Goal: Task Accomplishment & Management: Use online tool/utility

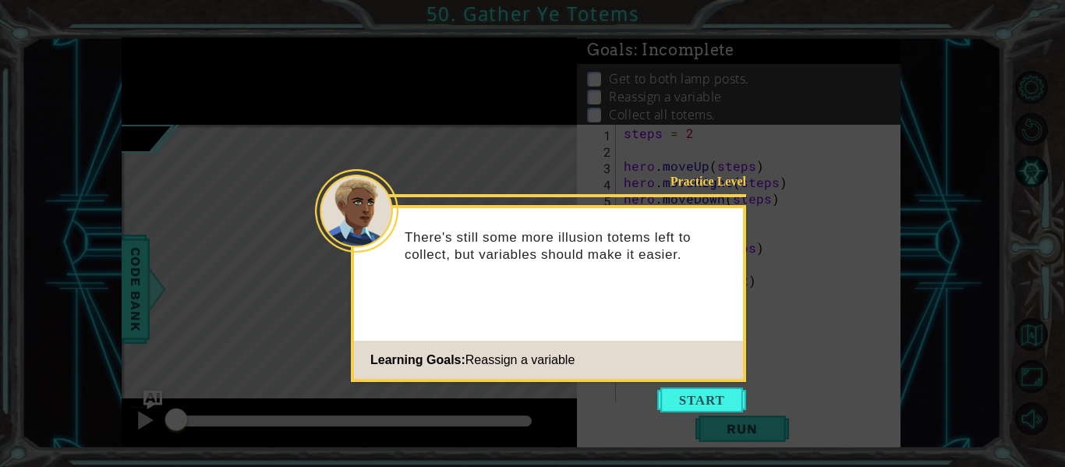
click at [713, 385] on icon at bounding box center [532, 233] width 1065 height 467
click at [700, 407] on button "Start" at bounding box center [701, 399] width 89 height 25
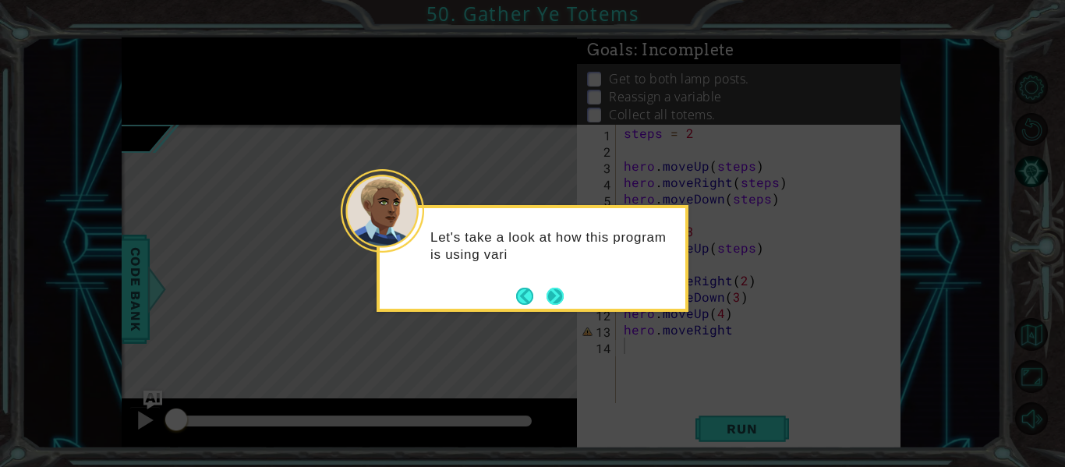
click at [558, 296] on button "Next" at bounding box center [555, 296] width 18 height 18
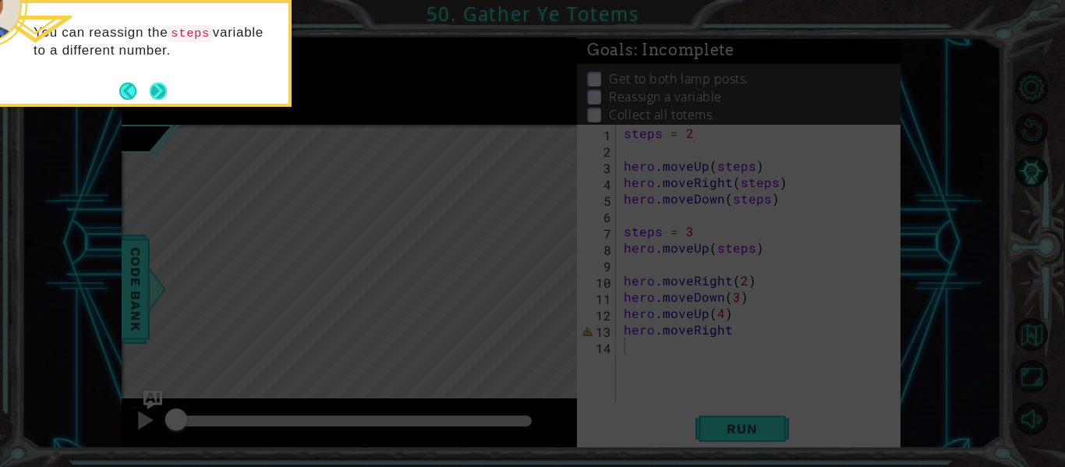
click at [150, 87] on button "Next" at bounding box center [158, 91] width 17 height 17
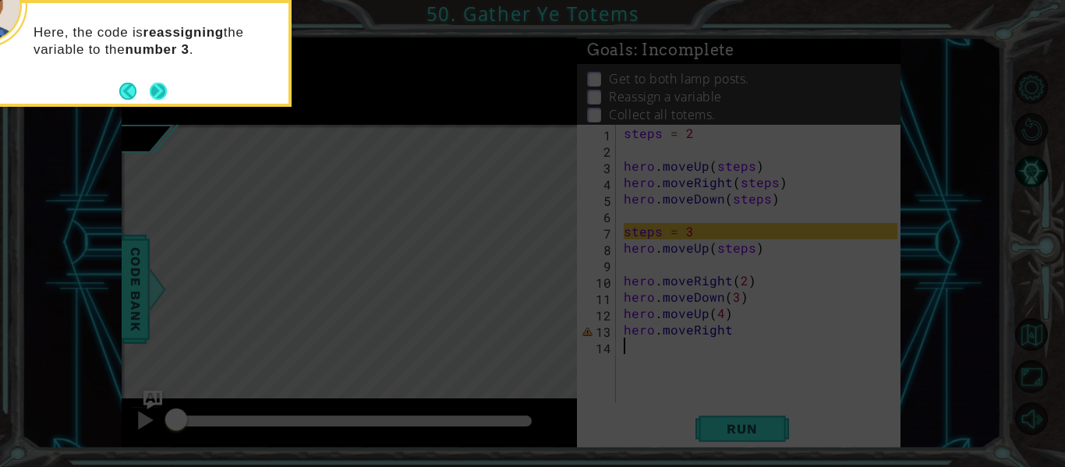
click at [156, 95] on button "Next" at bounding box center [158, 91] width 17 height 17
click at [150, 93] on button "Next" at bounding box center [158, 91] width 17 height 17
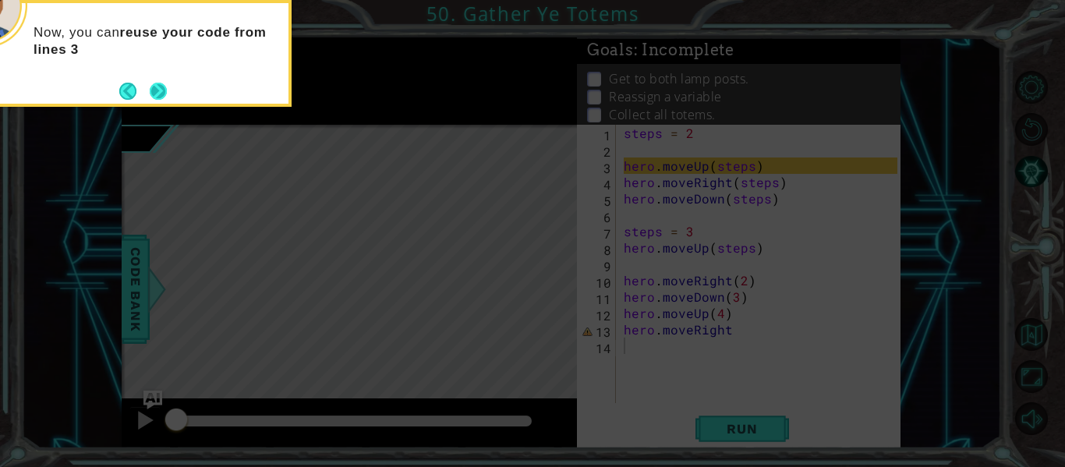
click at [158, 97] on button "Next" at bounding box center [158, 91] width 17 height 17
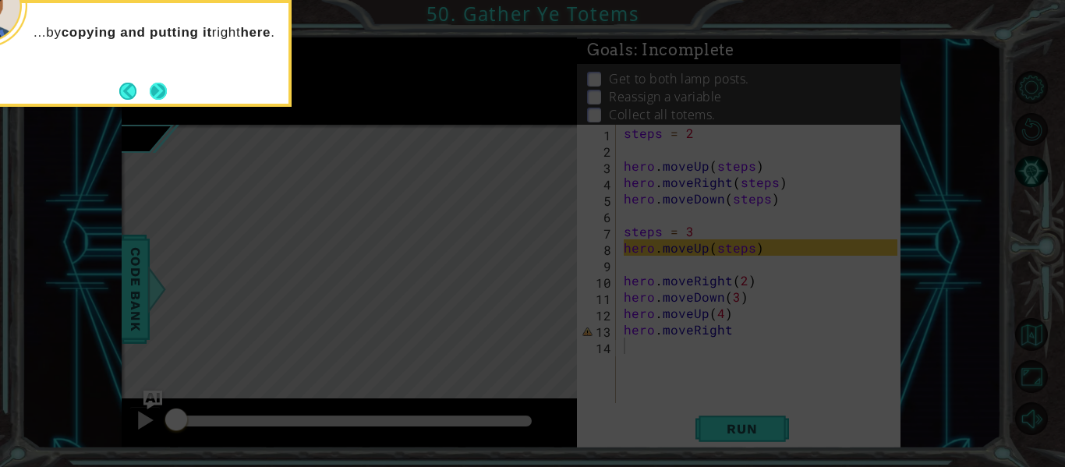
click at [158, 97] on button "Next" at bounding box center [158, 91] width 17 height 17
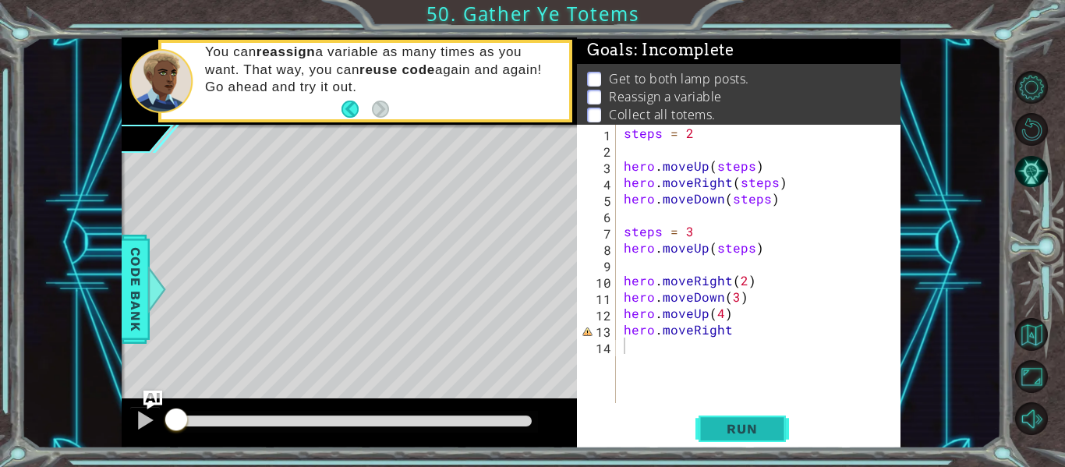
click at [748, 422] on span "Run" at bounding box center [742, 429] width 62 height 16
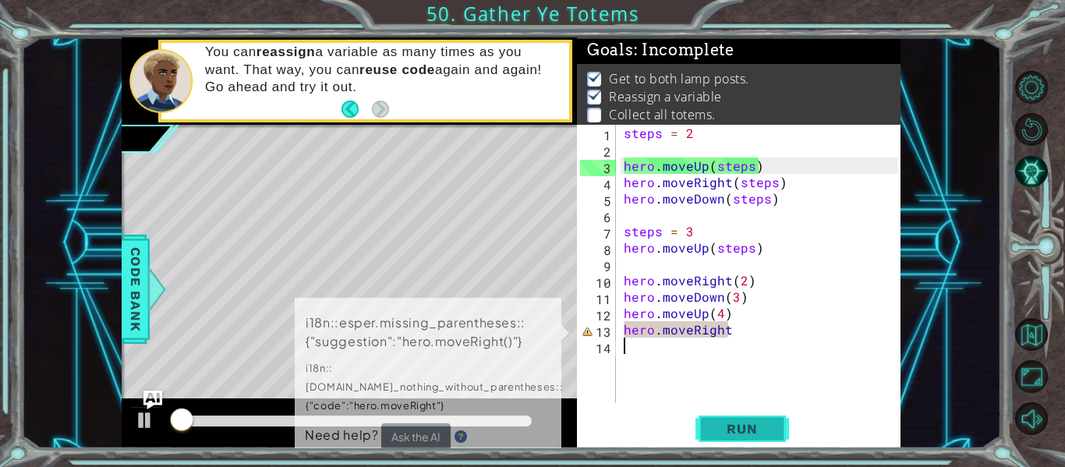
scroll to position [23, 0]
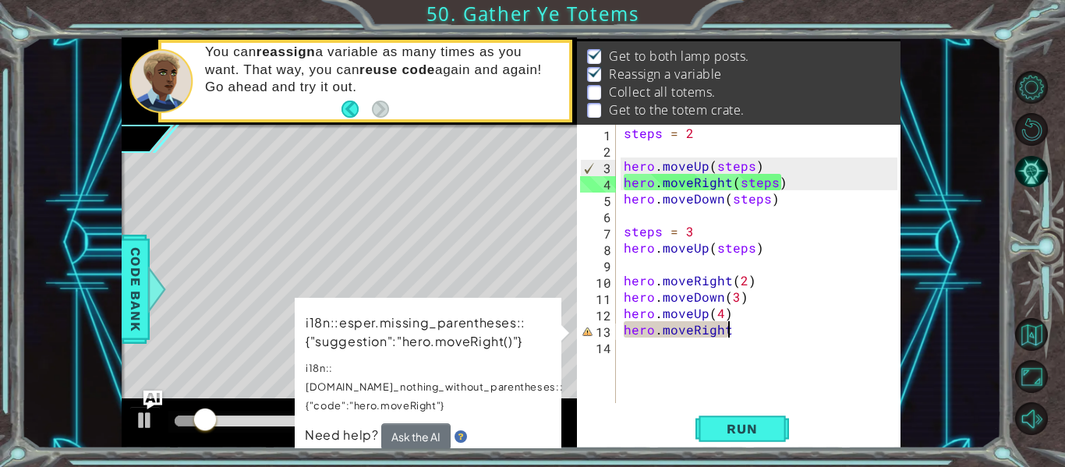
click at [734, 330] on div "steps = 2 hero . moveUp ( steps ) hero . moveRight ( steps ) hero . moveDown ( …" at bounding box center [763, 280] width 285 height 311
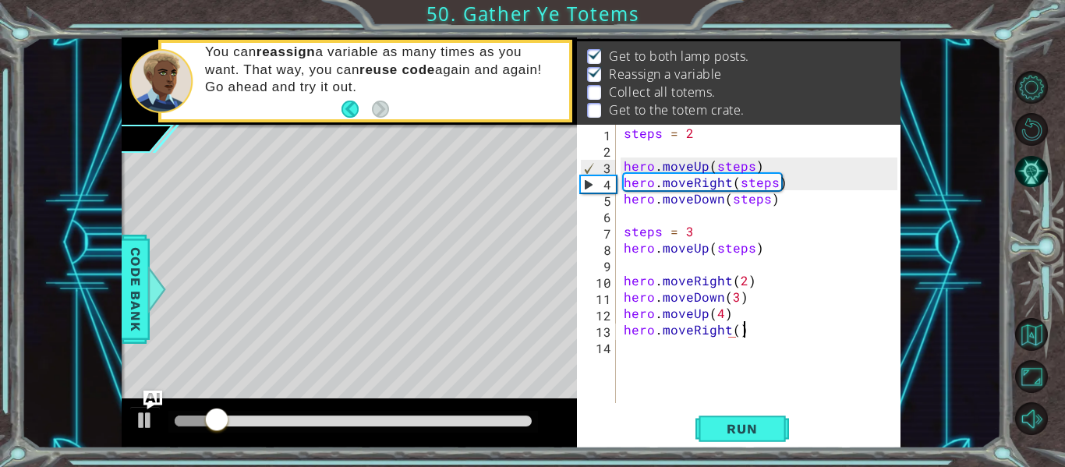
scroll to position [0, 7]
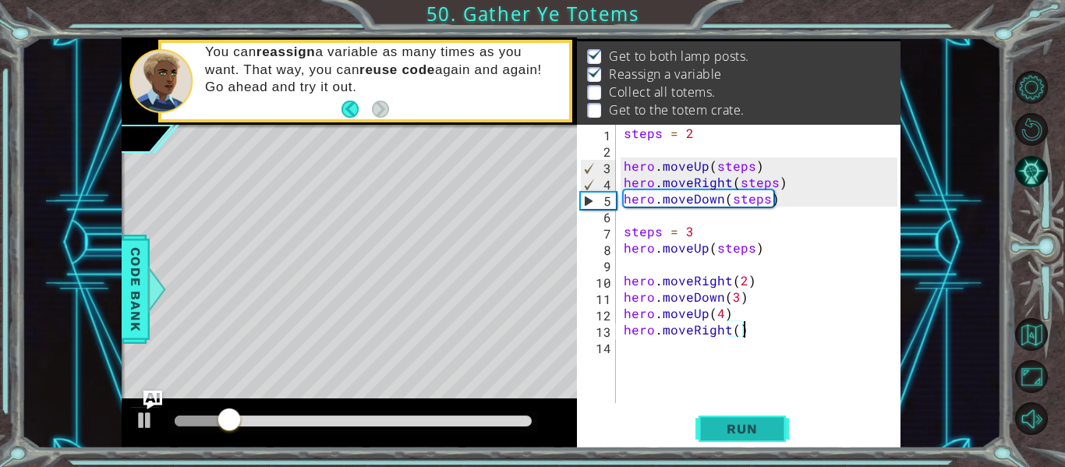
type textarea "hero.moveRight()"
click at [733, 437] on button "Run" at bounding box center [742, 429] width 94 height 32
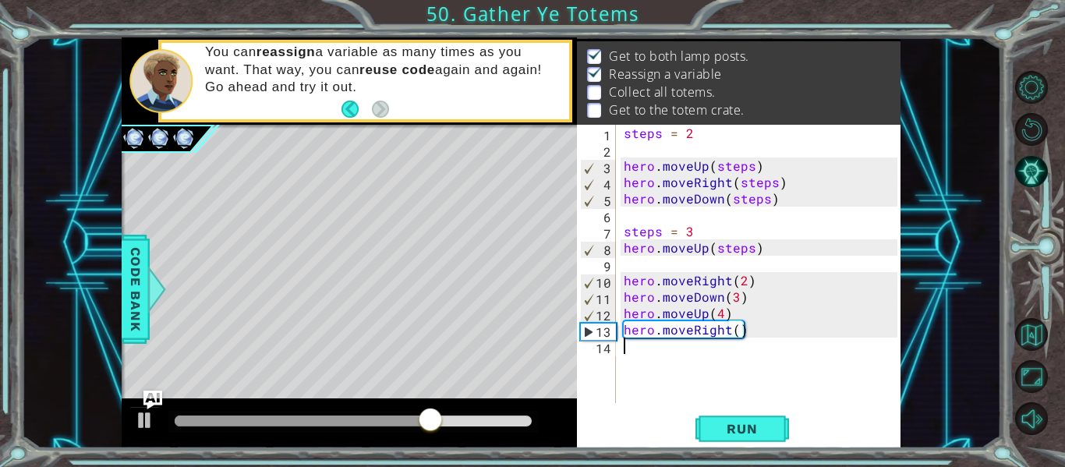
click at [633, 345] on div "steps = 2 hero . moveUp ( steps ) hero . moveRight ( steps ) hero . moveDown ( …" at bounding box center [763, 280] width 285 height 311
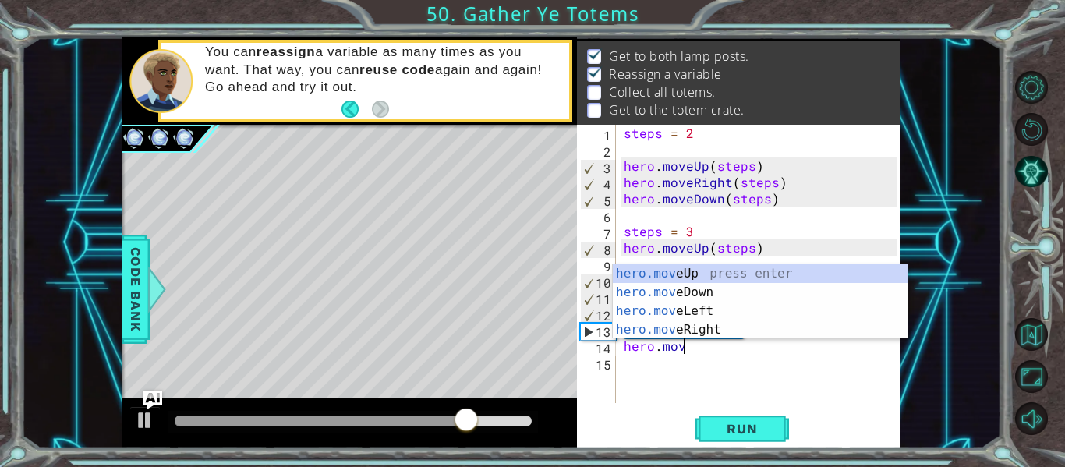
scroll to position [0, 3]
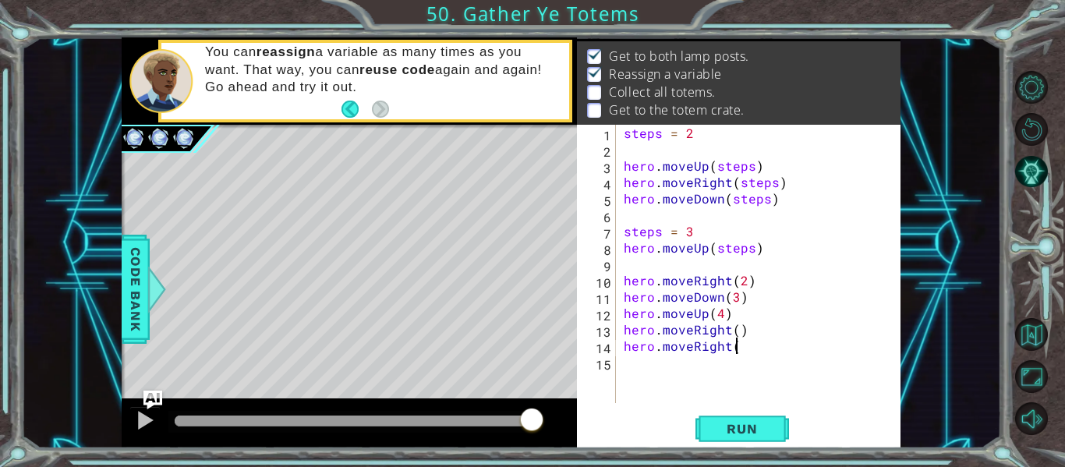
type textarea "hero.moveRight()"
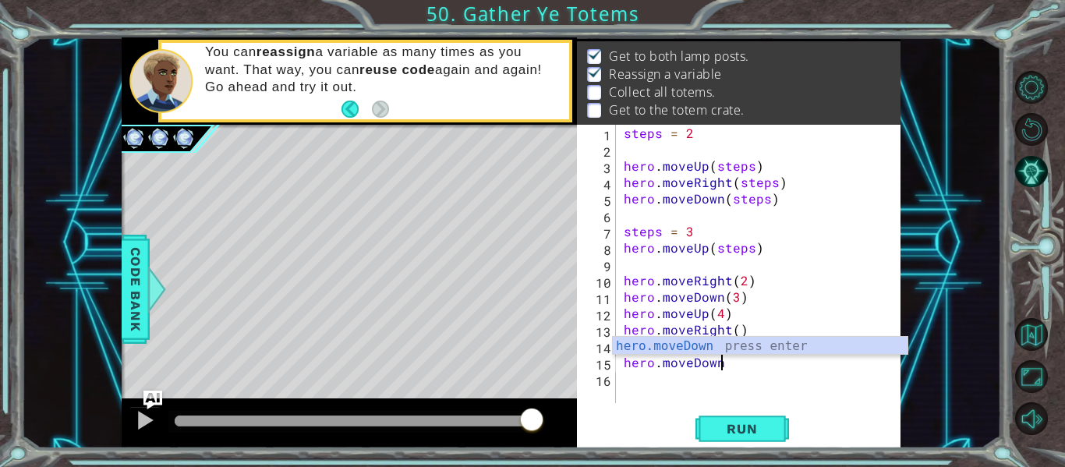
scroll to position [0, 5]
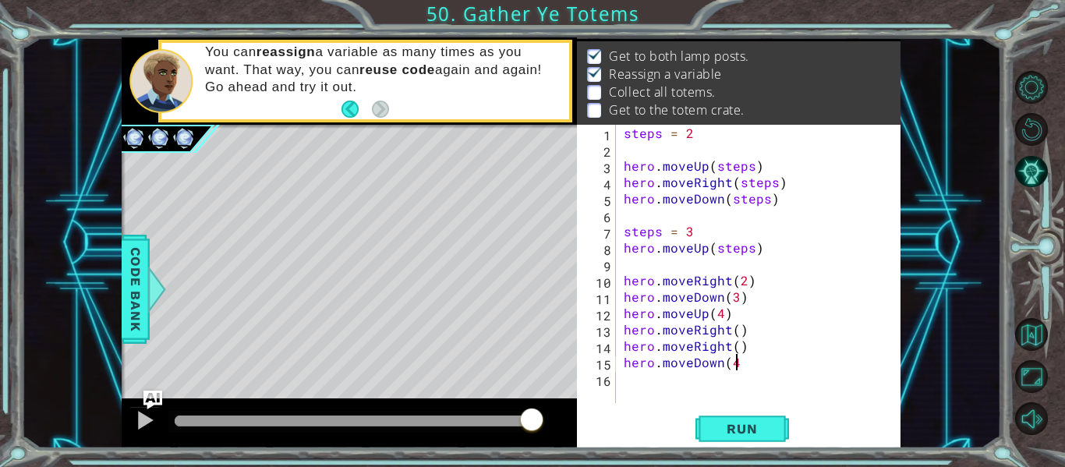
type textarea "hero.moveDown(4)"
click at [759, 430] on span "Run" at bounding box center [742, 429] width 62 height 16
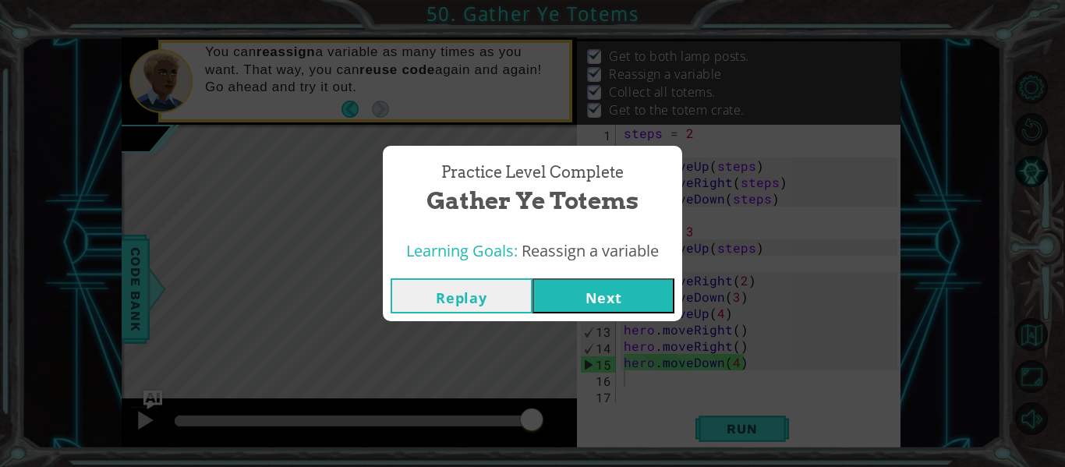
click at [590, 297] on button "Next" at bounding box center [603, 295] width 142 height 35
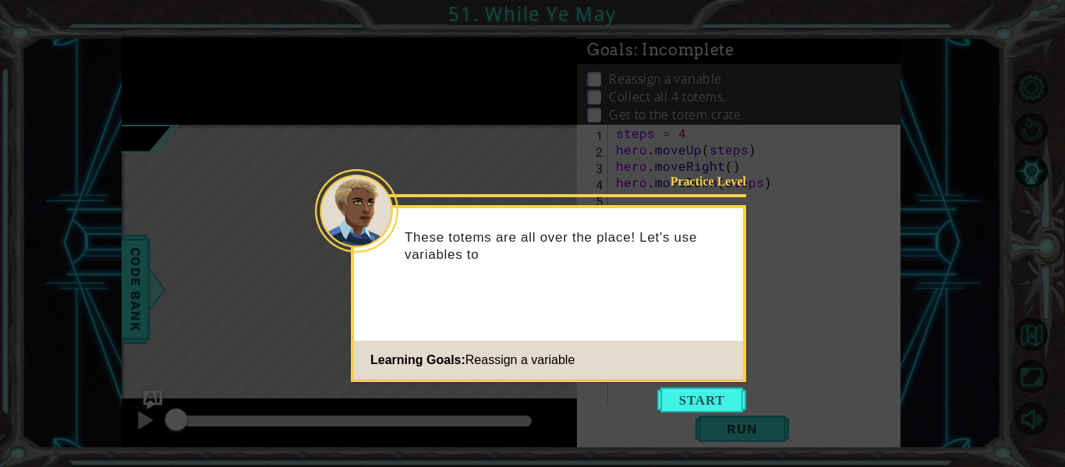
click at [704, 387] on icon at bounding box center [532, 233] width 1065 height 467
click at [703, 387] on icon at bounding box center [532, 233] width 1065 height 467
click at [709, 402] on button "Start" at bounding box center [701, 399] width 89 height 25
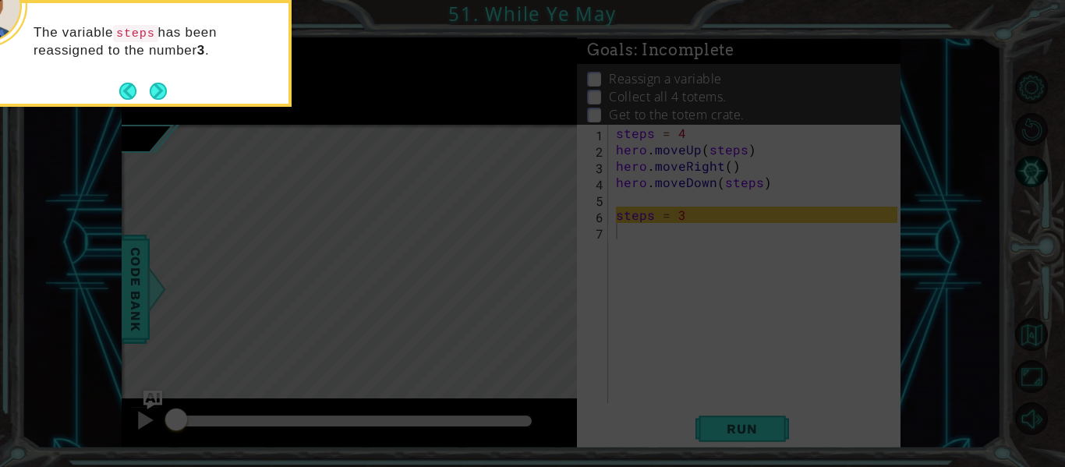
click at [154, 80] on footer at bounding box center [143, 91] width 48 height 23
click at [159, 84] on button "Next" at bounding box center [158, 91] width 17 height 17
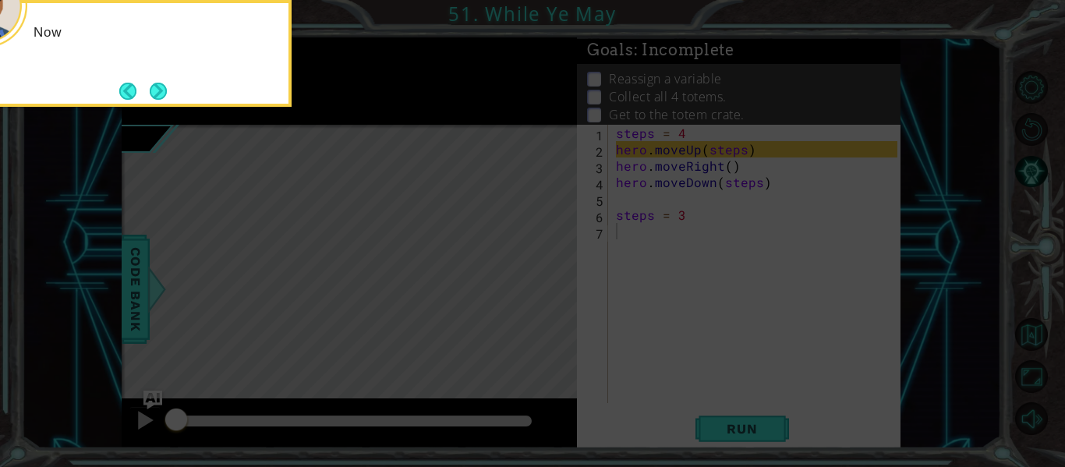
click at [159, 84] on button "Next" at bounding box center [158, 91] width 19 height 19
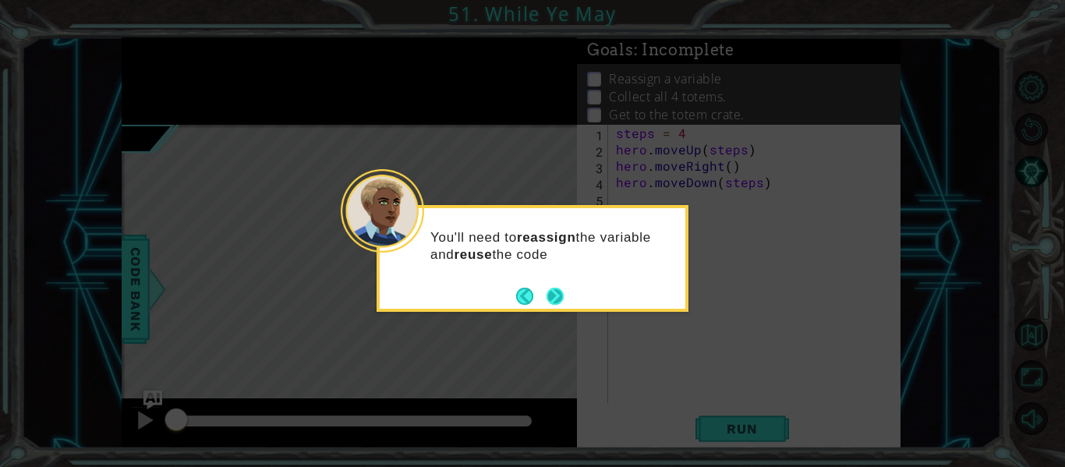
click at [560, 292] on button "Next" at bounding box center [555, 296] width 17 height 17
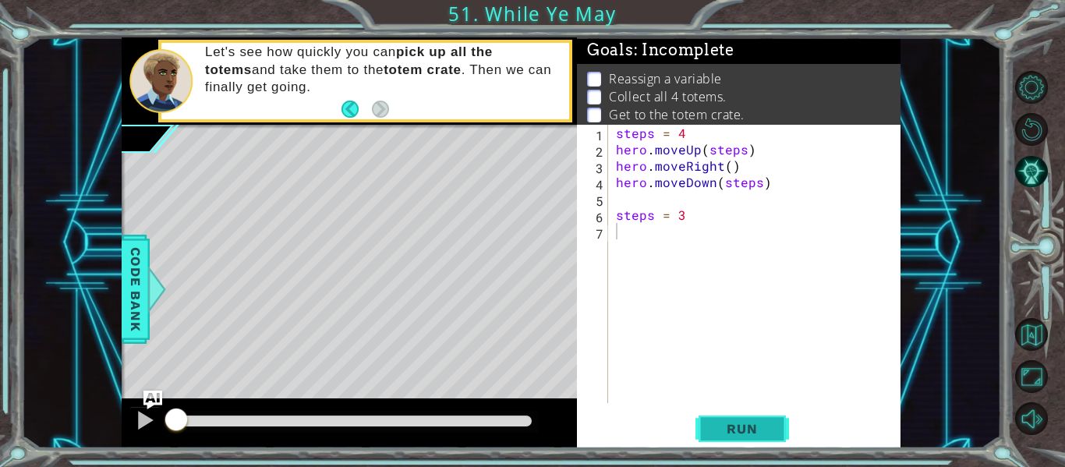
click at [725, 417] on button "Run" at bounding box center [742, 429] width 94 height 32
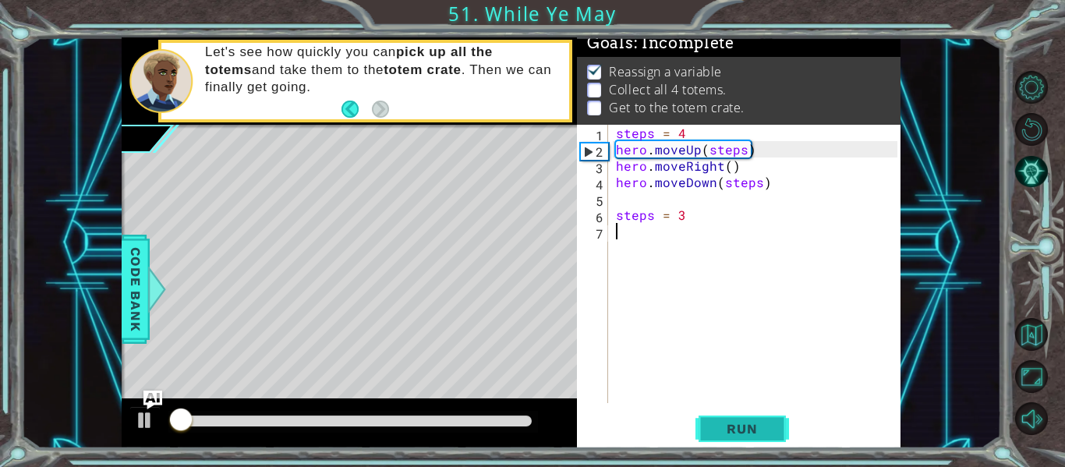
scroll to position [13, 0]
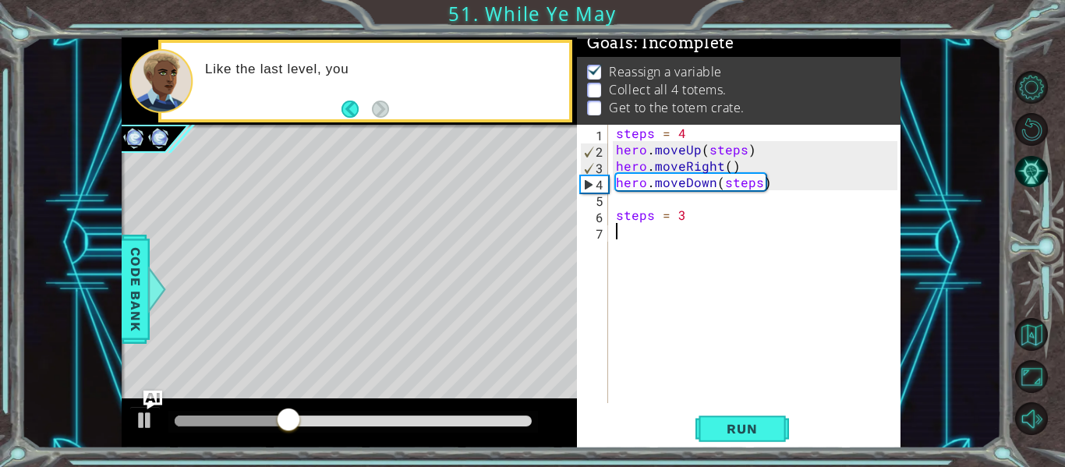
click at [615, 191] on div "steps = 4 hero . moveUp ( steps ) hero . moveRight ( ) hero . moveDown ( steps …" at bounding box center [759, 280] width 292 height 311
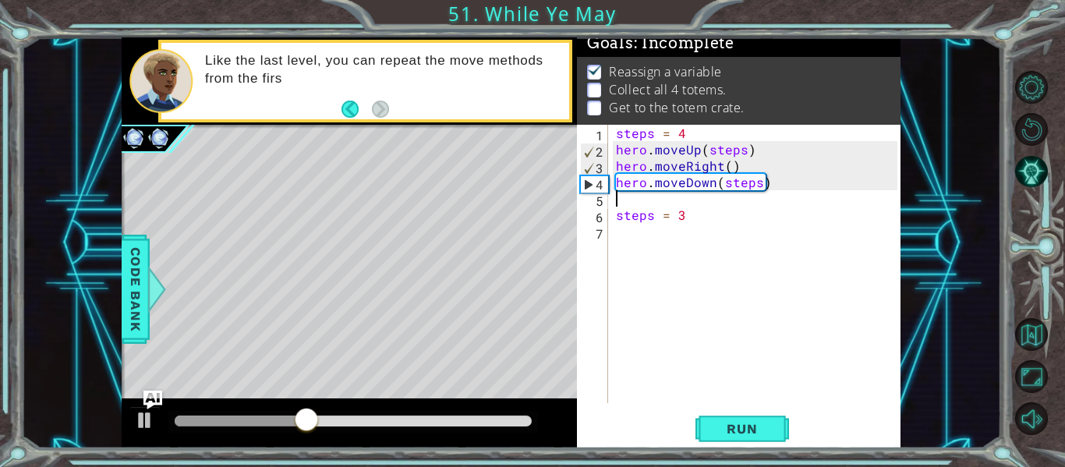
click at [623, 202] on div "steps = 4 hero . moveUp ( steps ) hero . moveRight ( ) hero . moveDown ( steps …" at bounding box center [759, 280] width 292 height 311
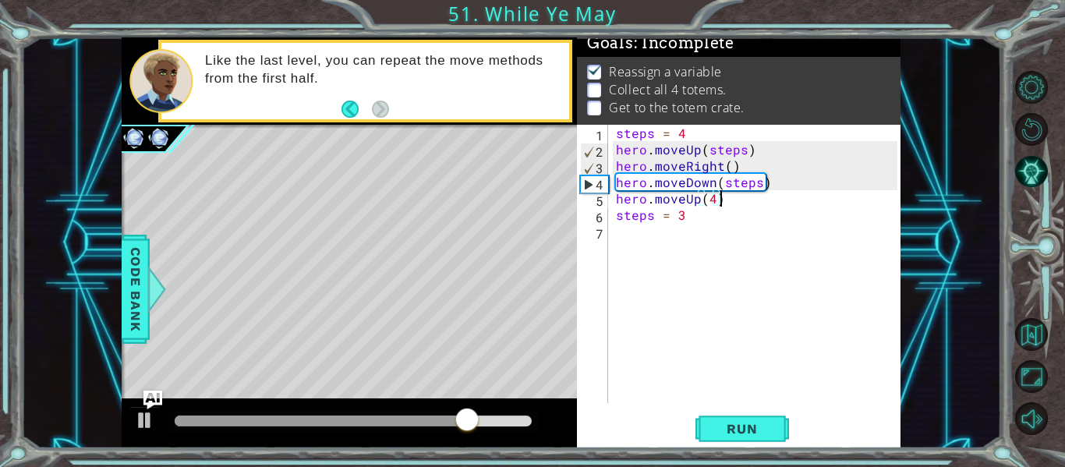
click at [683, 214] on div "steps = 4 hero . moveUp ( steps ) hero . moveRight ( ) hero . moveDown ( steps …" at bounding box center [759, 280] width 292 height 311
type textarea "steps = 2"
click at [624, 232] on div "steps = 4 hero . moveUp ( steps ) hero . moveRight ( ) hero . moveDown ( steps …" at bounding box center [759, 280] width 292 height 311
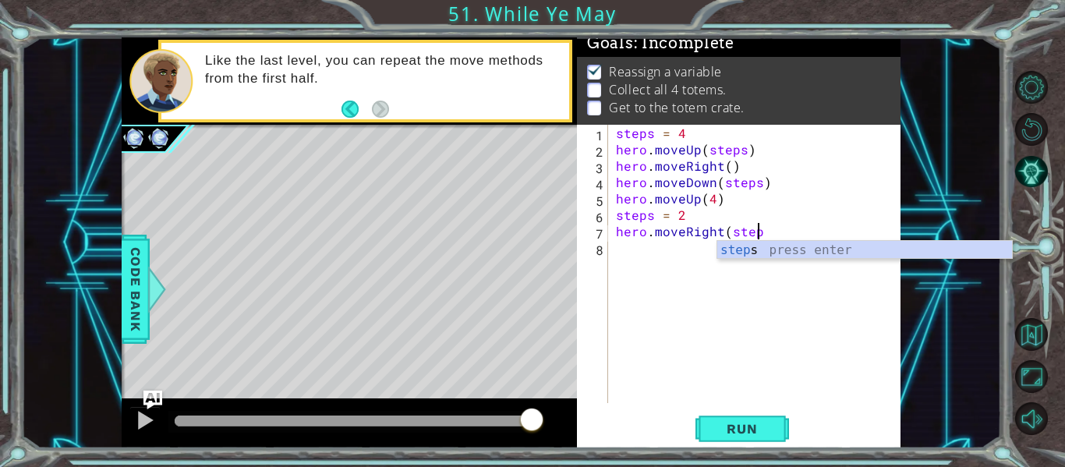
scroll to position [0, 9]
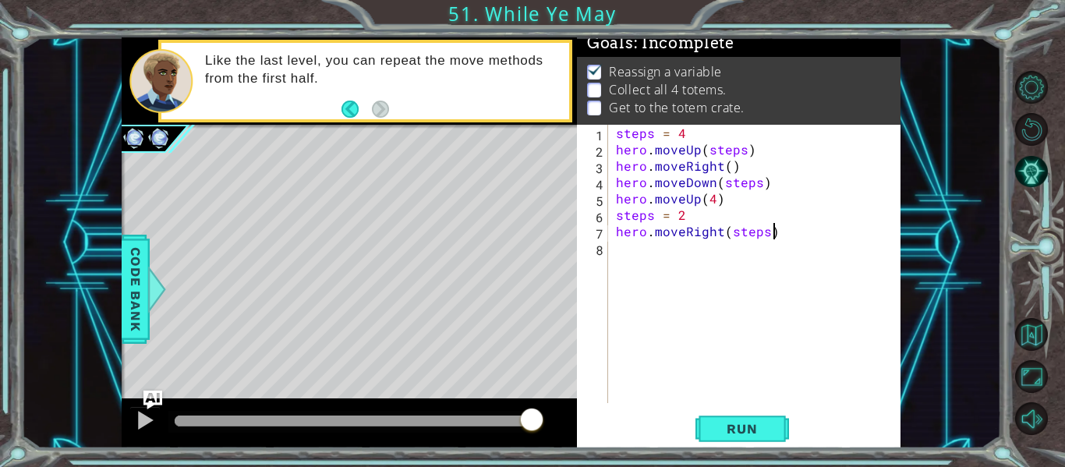
type textarea "hero.moveRight(steps)"
click at [741, 427] on span "Run" at bounding box center [742, 429] width 62 height 16
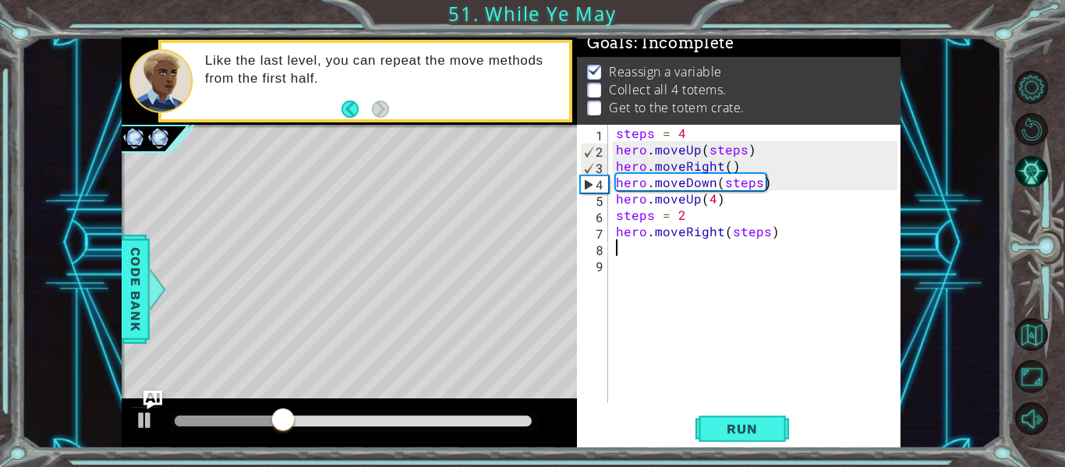
click at [713, 198] on div "steps = 4 hero . moveUp ( steps ) hero . moveRight ( ) hero . moveDown ( steps …" at bounding box center [759, 280] width 292 height 311
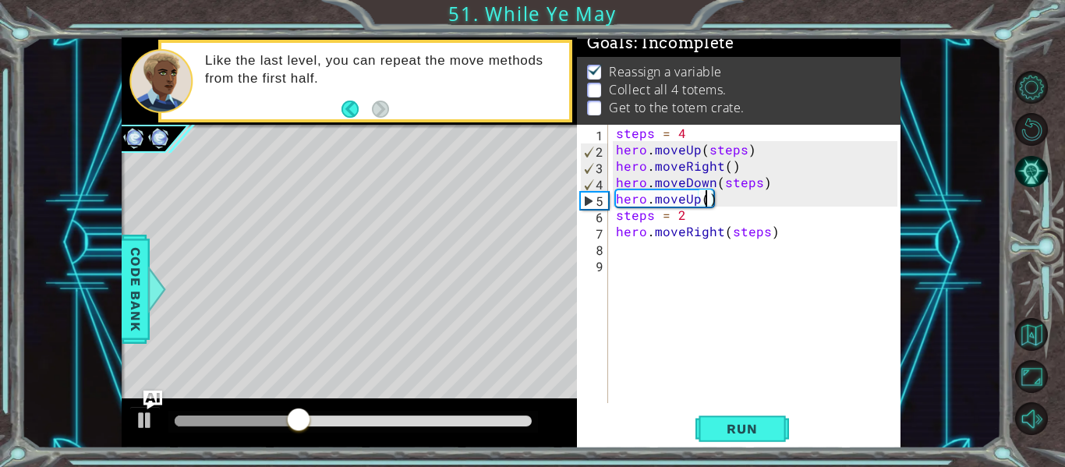
scroll to position [0, 5]
type textarea "hero.moveUp(3)"
click at [725, 421] on span "Run" at bounding box center [742, 429] width 62 height 16
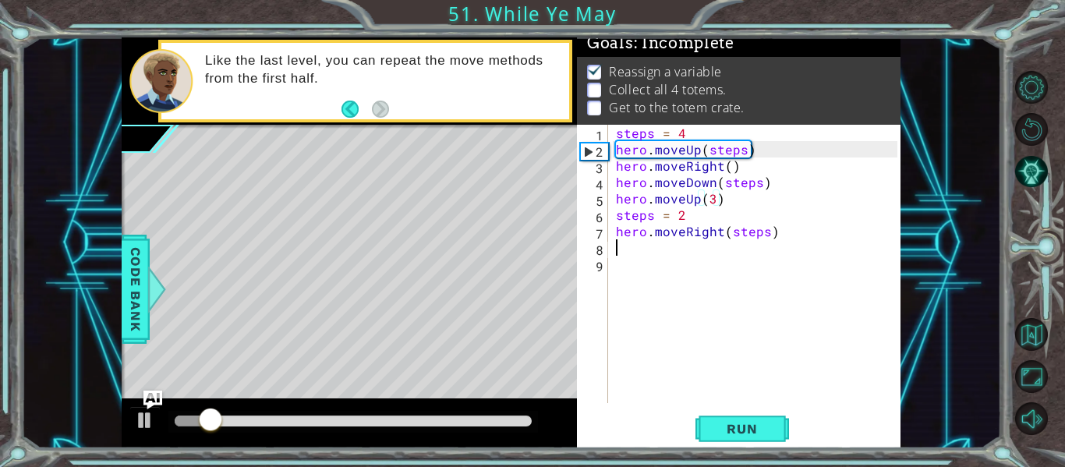
click at [625, 252] on div "steps = 4 hero . moveUp ( steps ) hero . moveRight ( ) hero . moveDown ( steps …" at bounding box center [759, 280] width 292 height 311
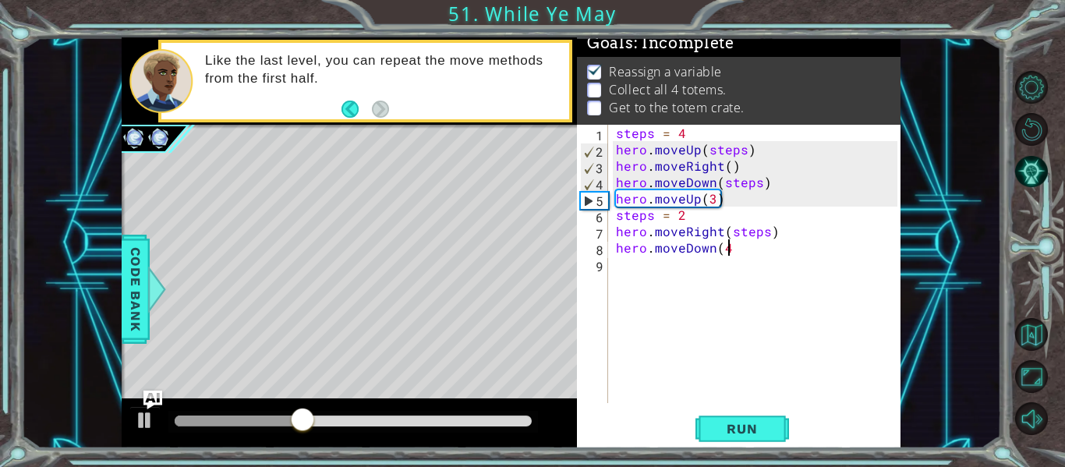
type textarea "hero.moveDown(4)"
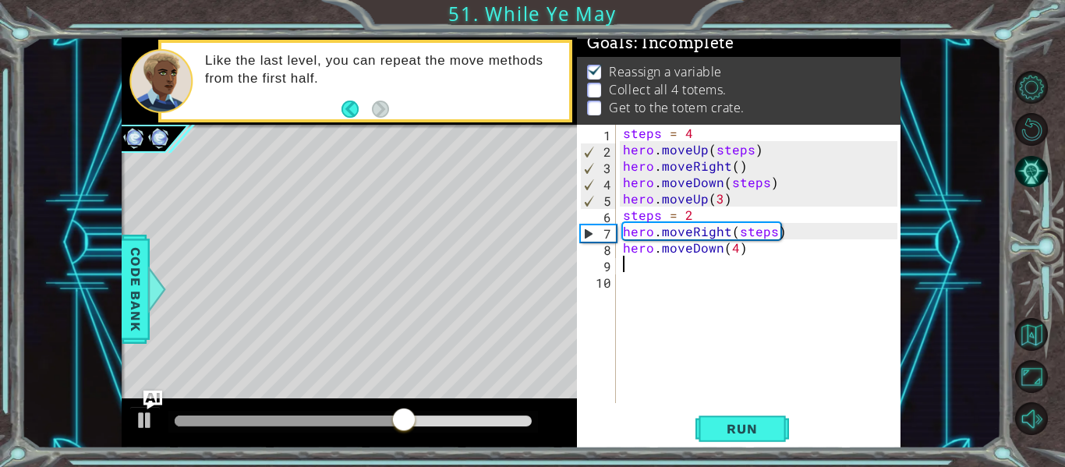
click at [774, 232] on div "steps = 4 hero . moveUp ( steps ) hero . moveRight ( ) hero . moveDown ( steps …" at bounding box center [762, 280] width 285 height 311
click at [741, 256] on div "steps = 4 hero . moveUp ( steps ) hero . moveRight ( ) hero . moveDown ( steps …" at bounding box center [762, 280] width 285 height 311
type textarea "hero.moveDown(4)"
click at [630, 271] on div "steps = 4 hero . moveUp ( steps ) hero . moveRight ( ) hero . moveDown ( steps …" at bounding box center [762, 280] width 285 height 311
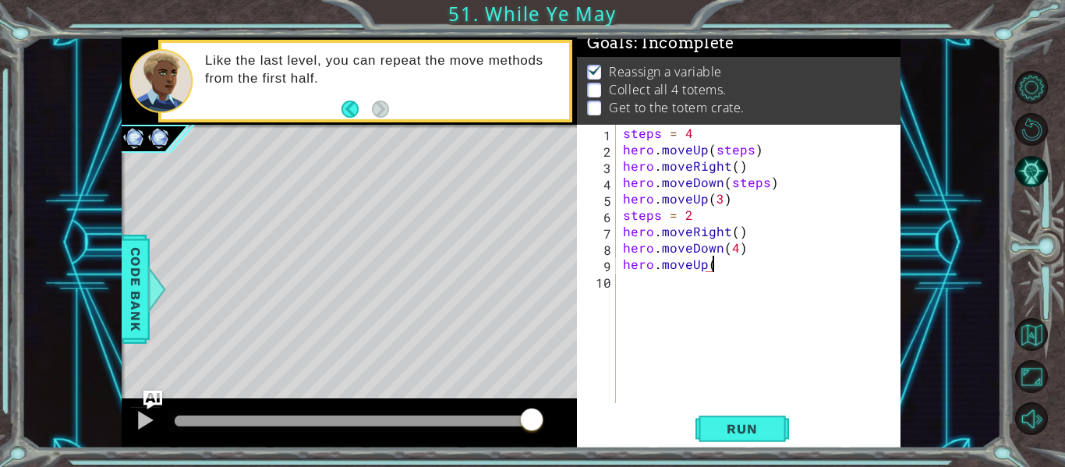
scroll to position [0, 5]
type textarea "hero.moveUp()"
click at [745, 423] on span "Run" at bounding box center [742, 429] width 62 height 16
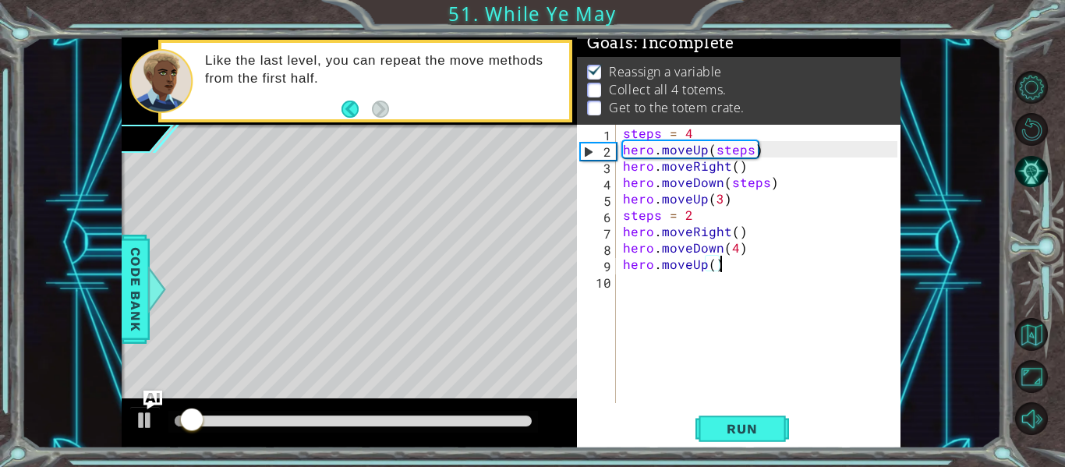
click at [630, 292] on div "steps = 4 hero . moveUp ( steps ) hero . moveRight ( ) hero . moveDown ( steps …" at bounding box center [762, 280] width 285 height 311
click at [715, 266] on div "steps = 4 hero . moveUp ( steps ) hero . moveRight ( ) hero . moveDown ( steps …" at bounding box center [762, 280] width 285 height 311
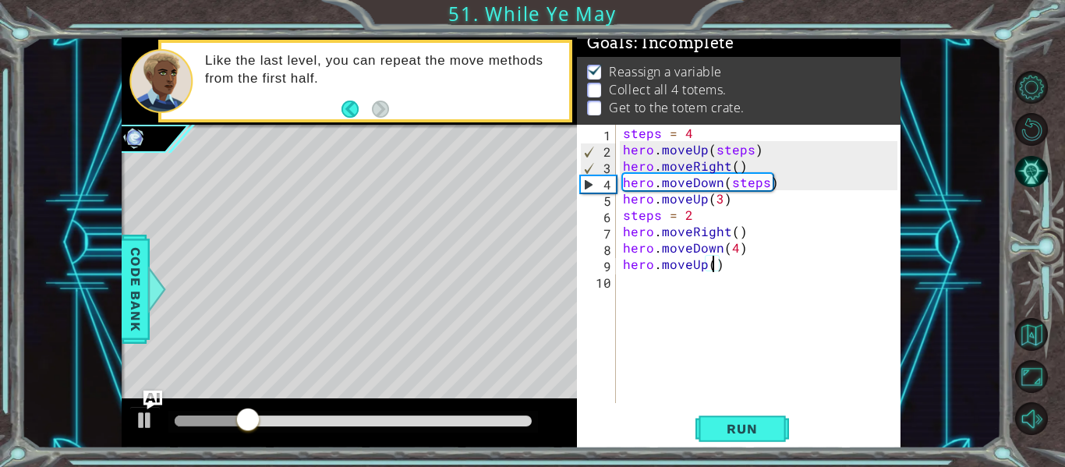
type textarea "hero.moveUp(2)"
click at [629, 287] on div "steps = 4 hero . moveUp ( steps ) hero . moveRight ( ) hero . moveDown ( steps …" at bounding box center [762, 280] width 285 height 311
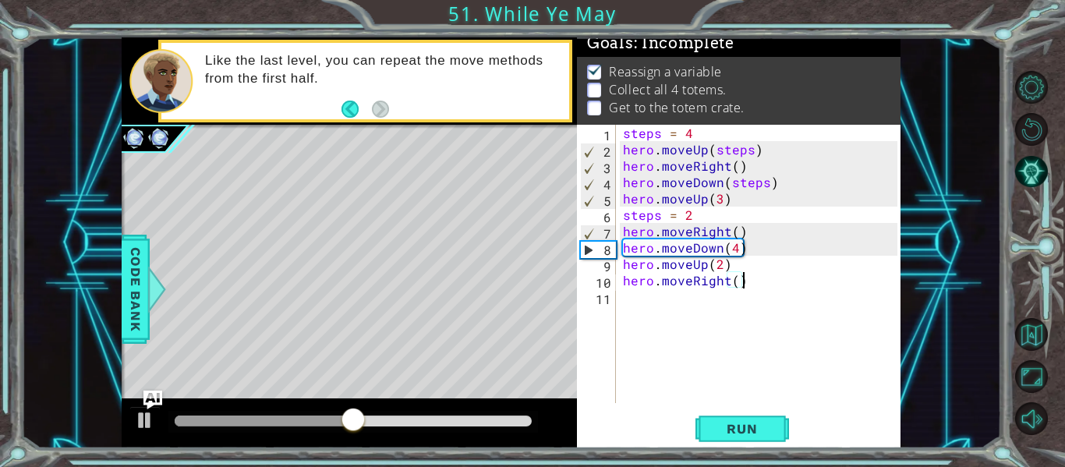
scroll to position [0, 7]
type textarea "hero.moveRight()"
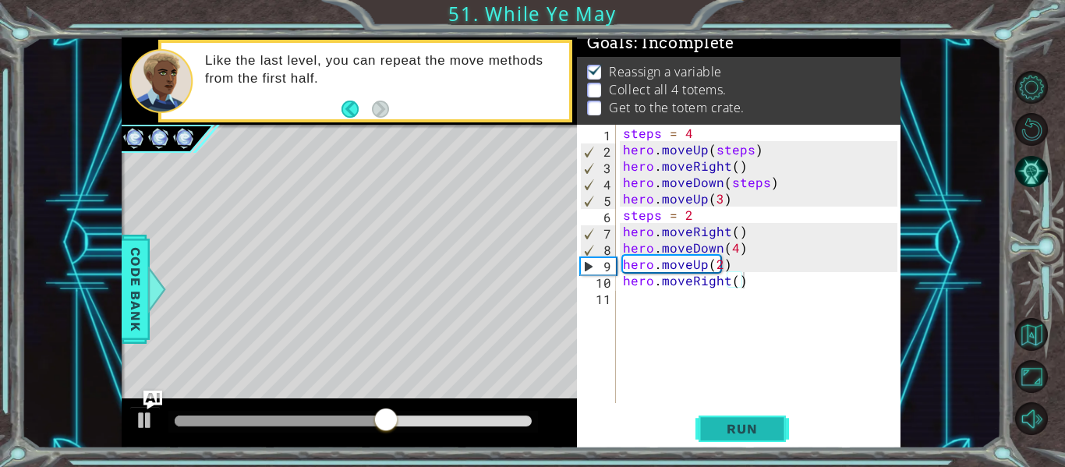
click at [730, 430] on span "Run" at bounding box center [742, 429] width 62 height 16
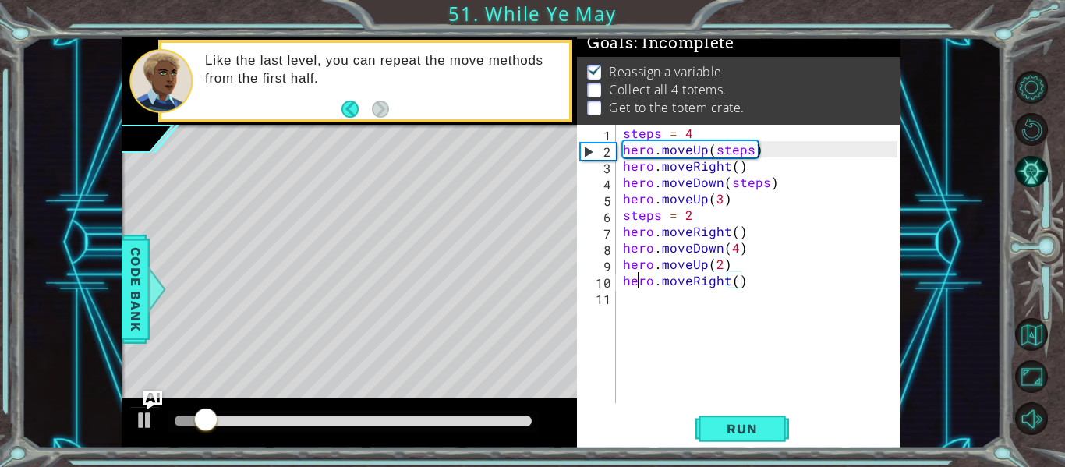
click at [639, 286] on div "steps = 4 hero . moveUp ( steps ) hero . moveRight ( ) hero . moveDown ( steps …" at bounding box center [762, 280] width 285 height 311
click at [639, 296] on div "steps = 4 hero . moveUp ( steps ) hero . moveRight ( ) hero . moveDown ( steps …" at bounding box center [762, 280] width 285 height 311
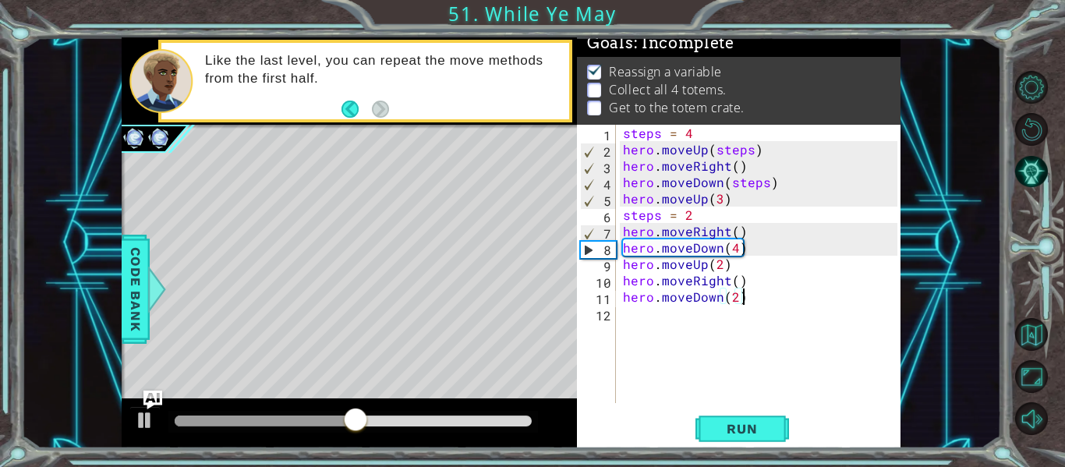
type textarea "hero.moveDown(2)"
click at [619, 311] on div "hero.moveDown(2) 1 2 3 4 5 6 7 8 9 10 11 12 steps = 4 hero . moveUp ( steps ) h…" at bounding box center [737, 264] width 320 height 278
click at [629, 316] on div "steps = 4 hero . moveUp ( steps ) hero . moveRight ( ) hero . moveDown ( steps …" at bounding box center [762, 280] width 285 height 311
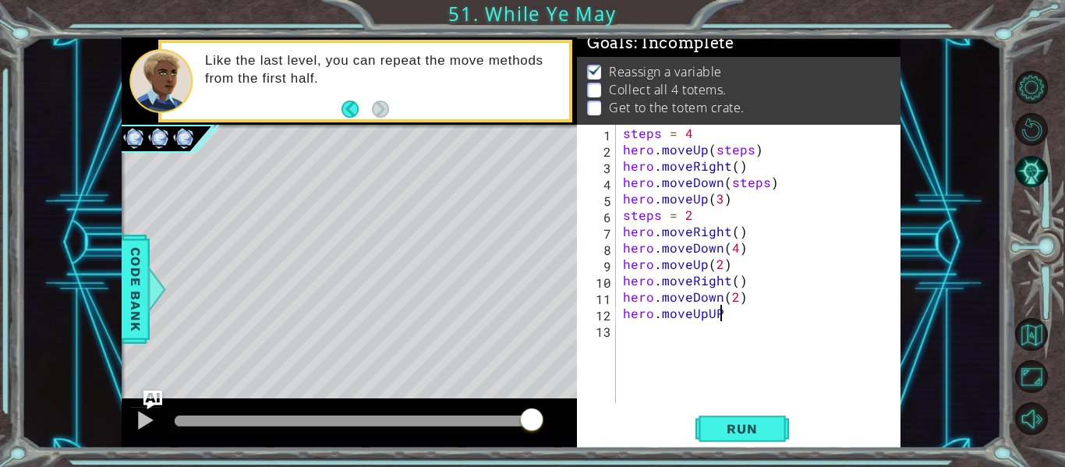
scroll to position [0, 5]
click at [629, 316] on div "steps = 4 hero . moveUp ( steps ) hero . moveRight ( ) hero . moveDown ( steps …" at bounding box center [762, 280] width 285 height 311
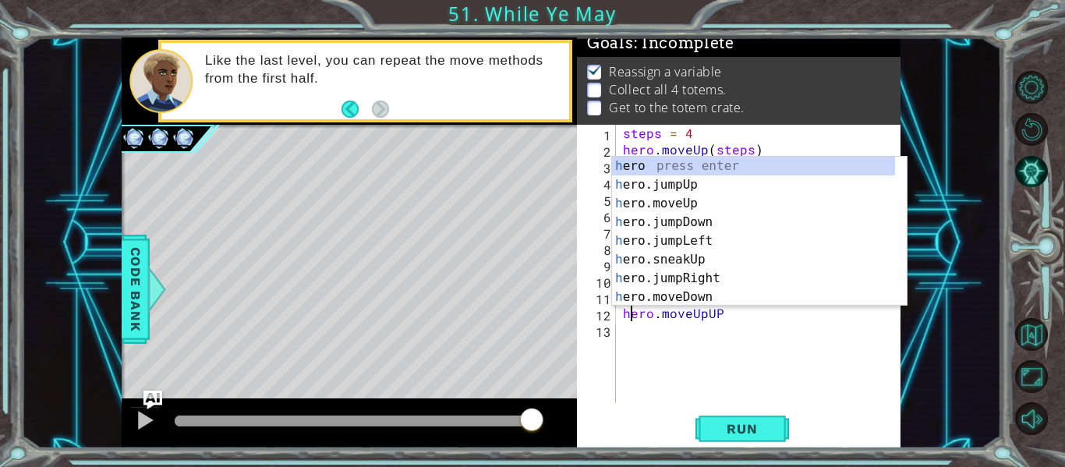
scroll to position [0, 1]
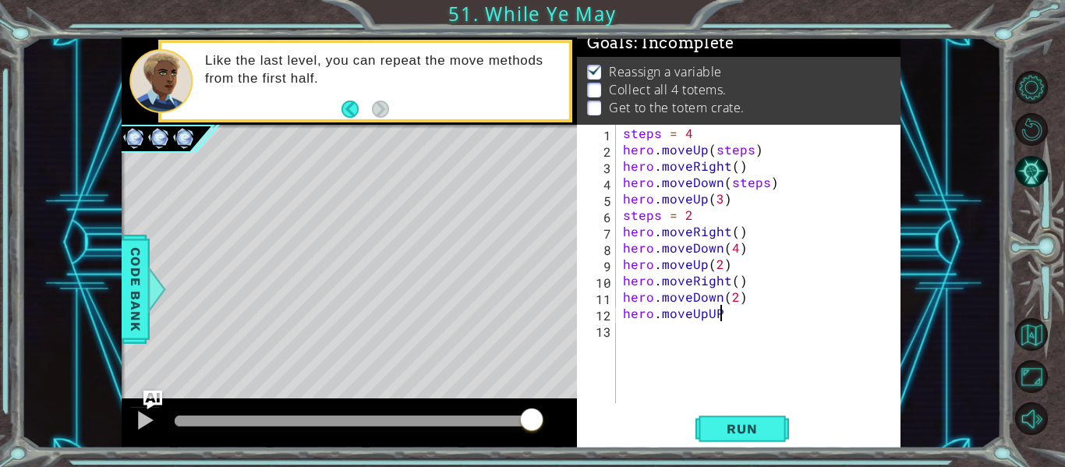
click at [723, 311] on div "steps = 4 hero . moveUp ( steps ) hero . moveRight ( ) hero . moveDown ( steps …" at bounding box center [762, 280] width 285 height 311
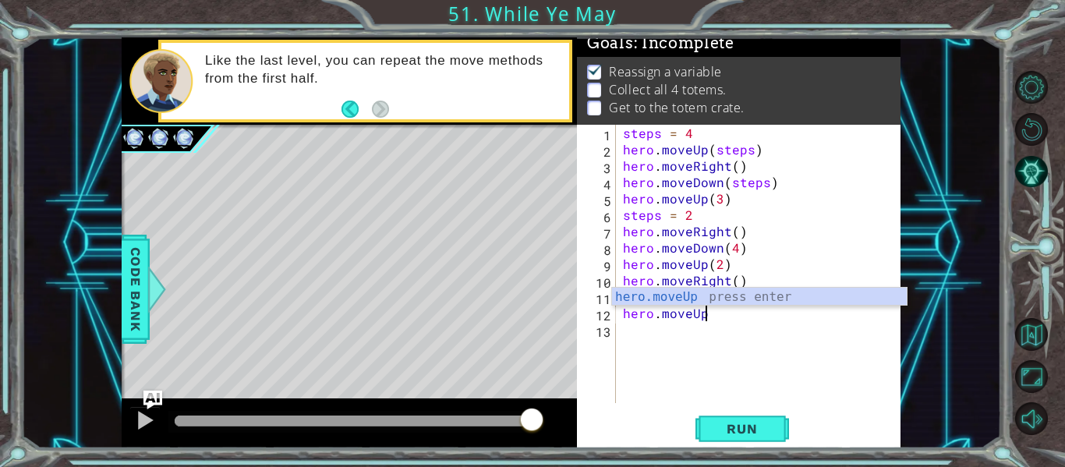
scroll to position [0, 4]
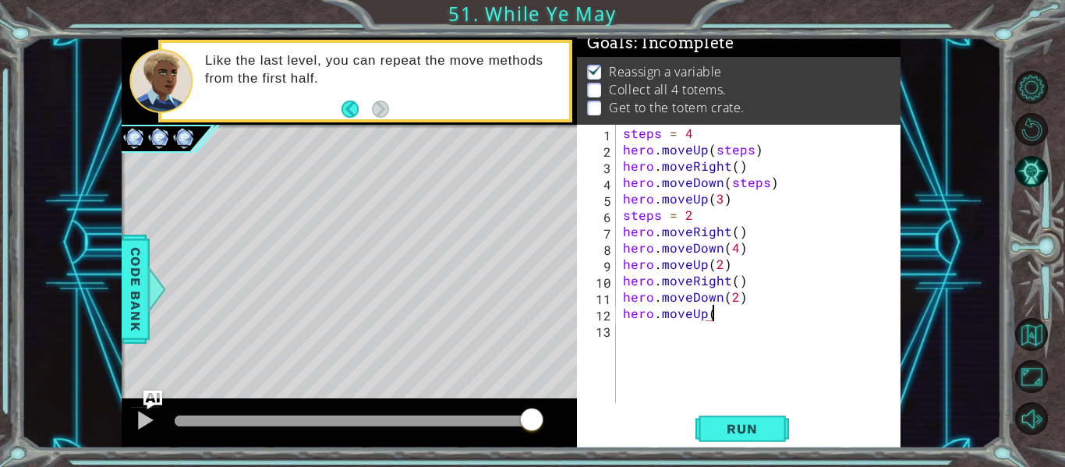
type textarea "hero.moveUp()"
click at [631, 338] on div "steps = 4 hero . moveUp ( steps ) hero . moveRight ( ) hero . moveDown ( steps …" at bounding box center [762, 280] width 285 height 311
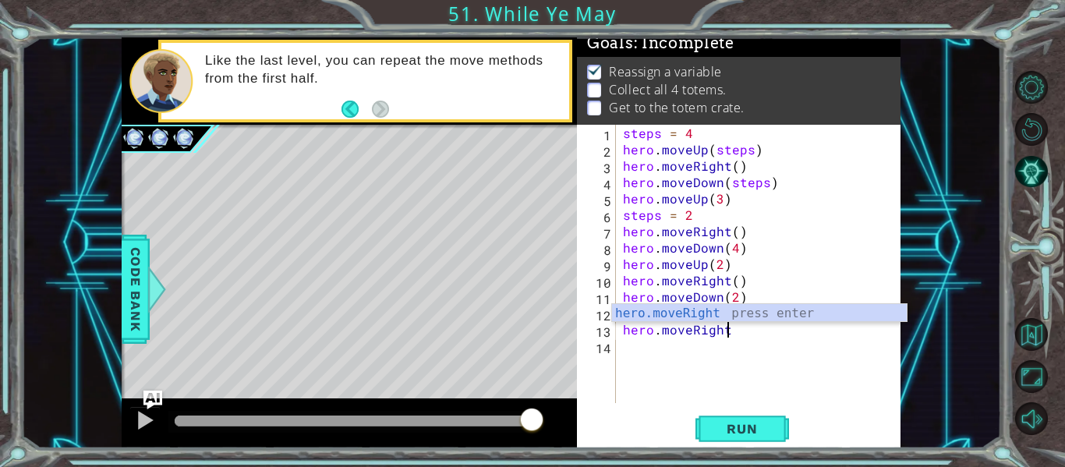
type textarea "hero.moveRight()"
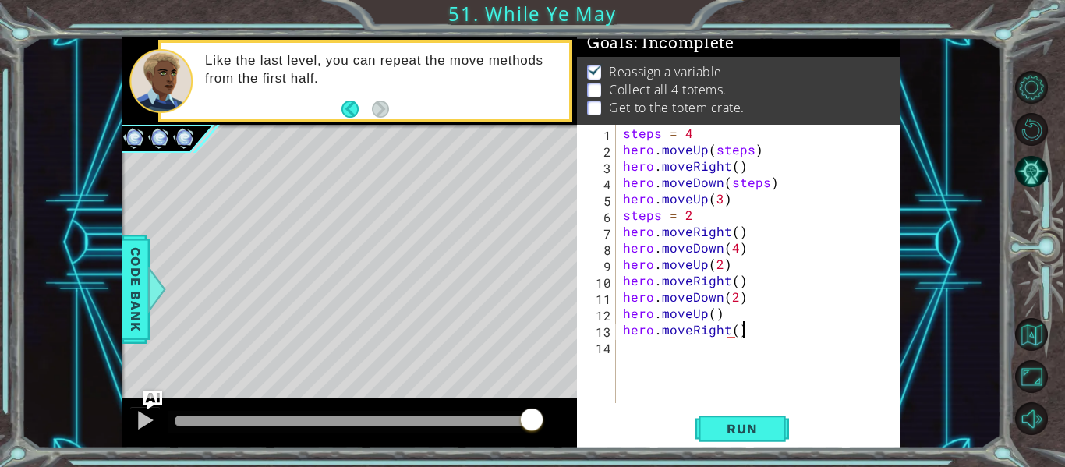
scroll to position [0, 7]
click at [635, 345] on div "steps = 4 hero . moveUp ( steps ) hero . moveRight ( ) hero . moveDown ( steps …" at bounding box center [762, 280] width 285 height 311
type textarea "hero.moveDown()"
click at [729, 434] on span "Run" at bounding box center [742, 429] width 62 height 16
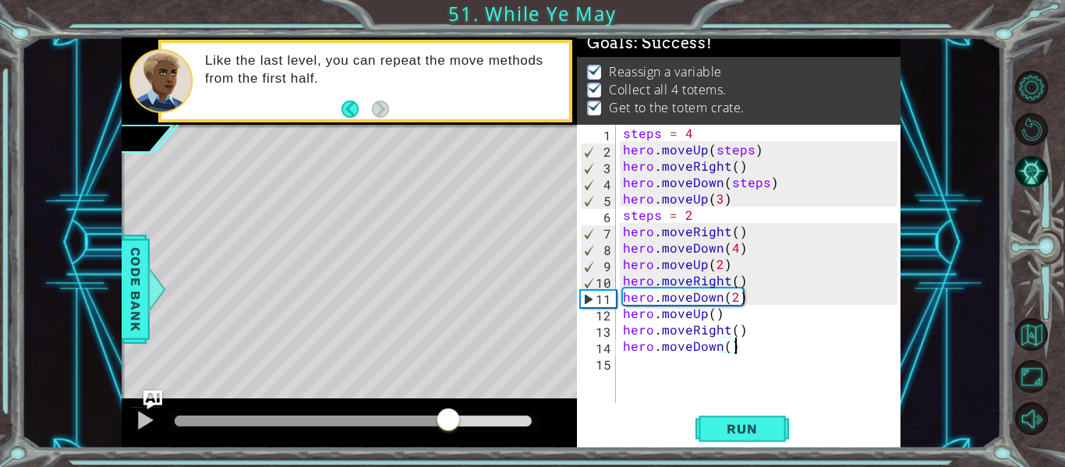
click at [448, 426] on div at bounding box center [353, 421] width 357 height 11
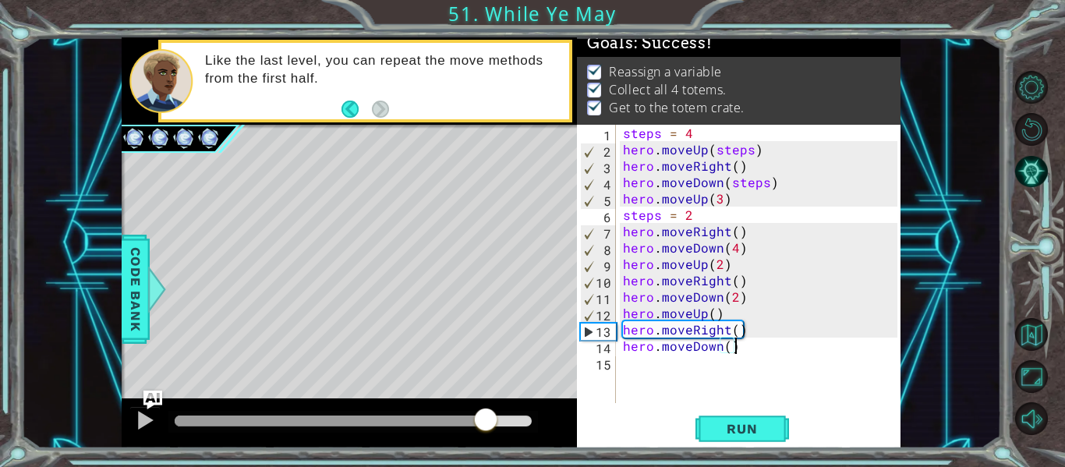
drag, startPoint x: 448, startPoint y: 426, endPoint x: 490, endPoint y: 443, distance: 46.2
click at [490, 443] on div at bounding box center [349, 423] width 455 height 50
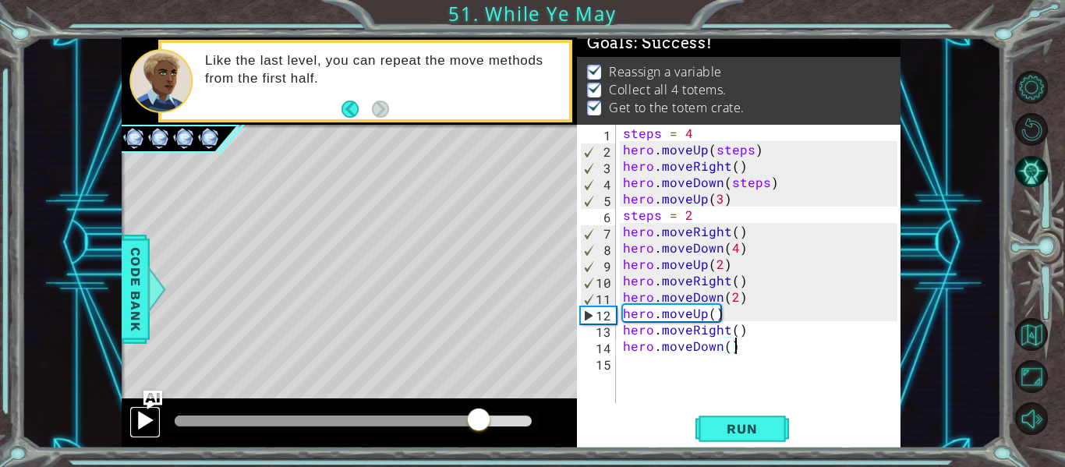
click at [140, 433] on button at bounding box center [144, 422] width 31 height 32
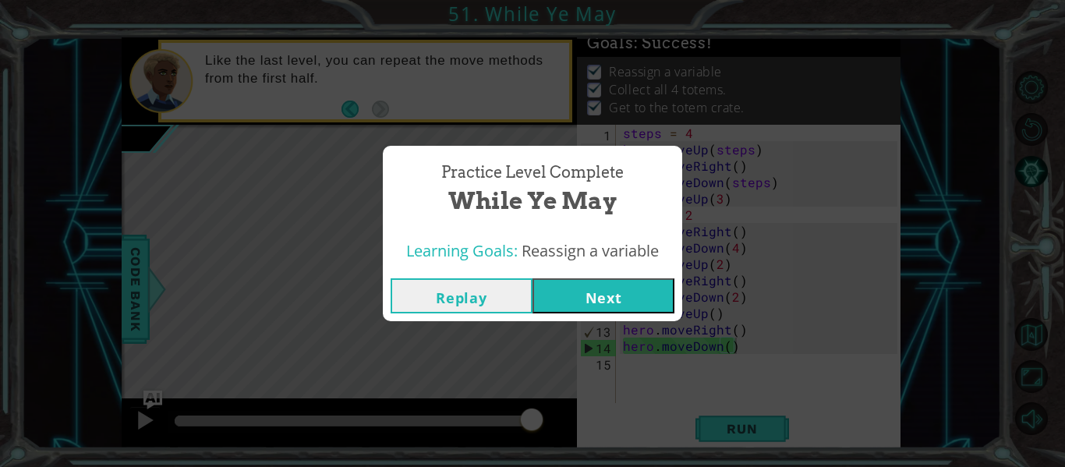
click at [590, 293] on button "Next" at bounding box center [603, 295] width 142 height 35
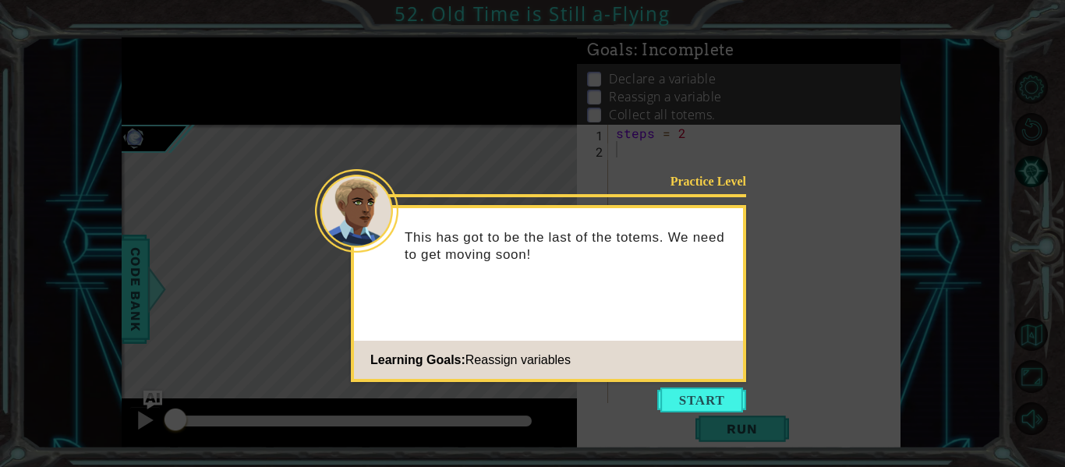
click at [665, 377] on footer "Learning Goals: Reassign variables" at bounding box center [548, 360] width 389 height 38
click at [697, 398] on button "Start" at bounding box center [701, 399] width 89 height 25
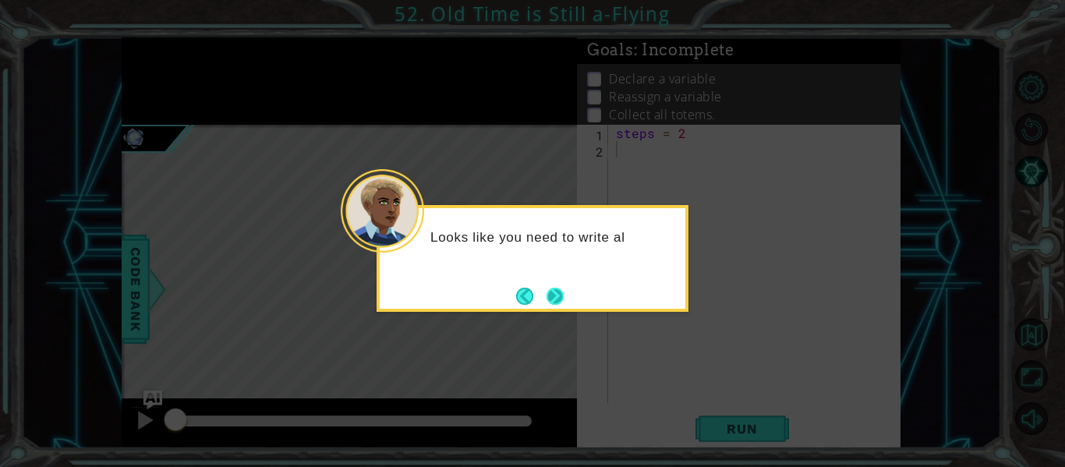
click at [558, 298] on button "Next" at bounding box center [555, 296] width 17 height 17
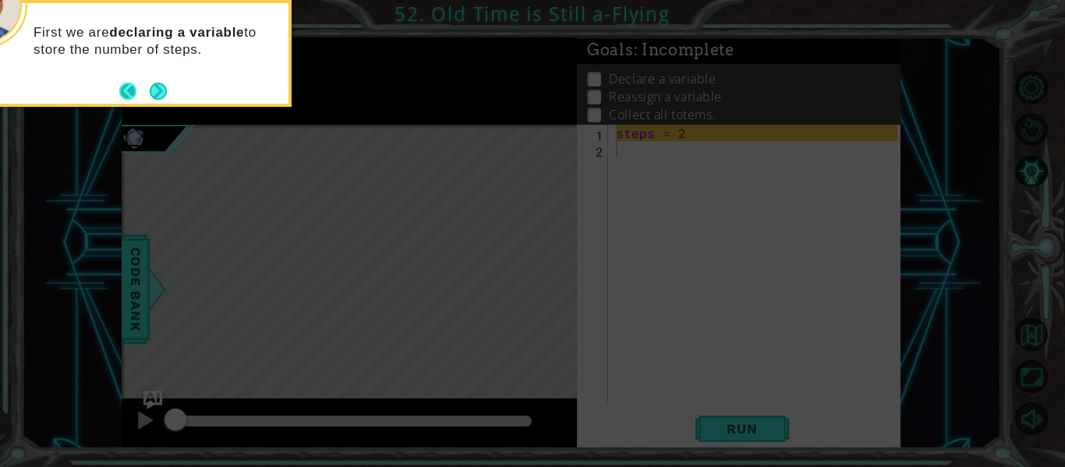
click at [146, 89] on button "Back" at bounding box center [134, 91] width 30 height 17
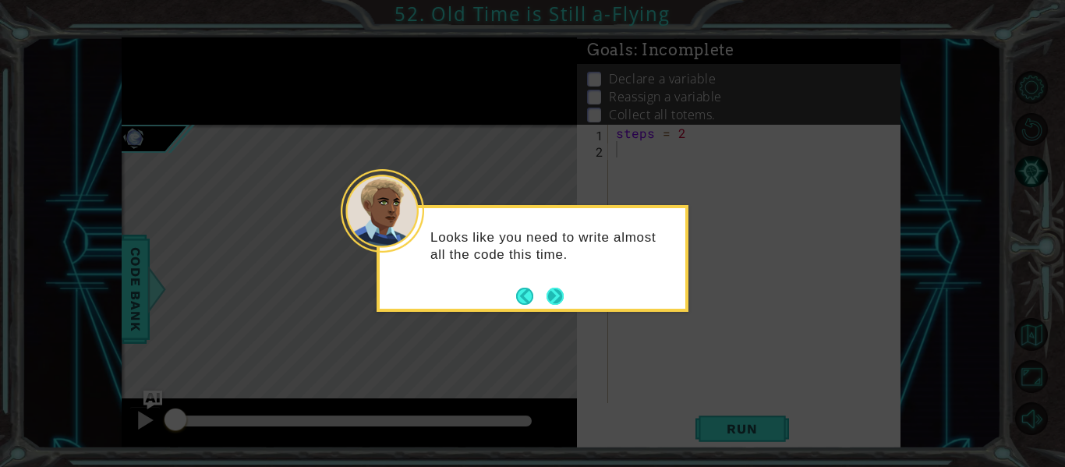
click at [547, 292] on button "Next" at bounding box center [555, 296] width 17 height 17
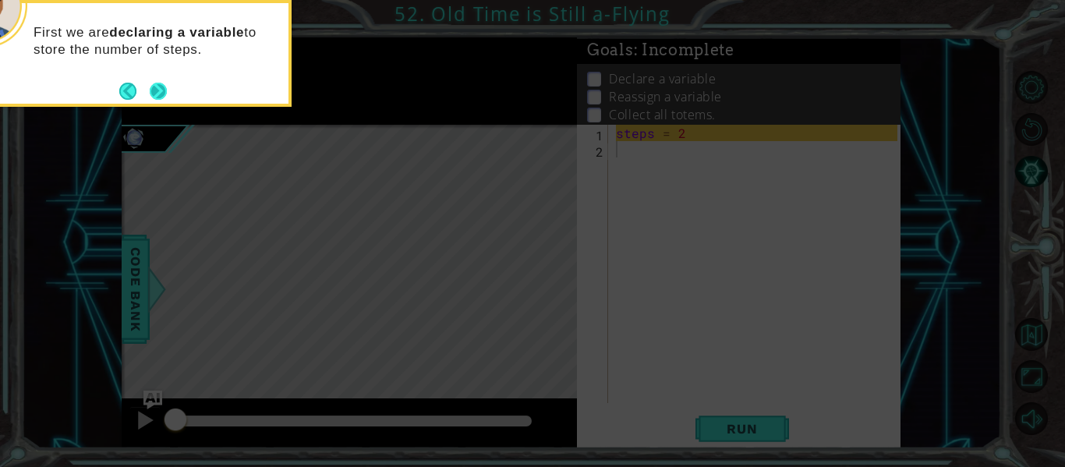
click at [150, 100] on button "Next" at bounding box center [158, 91] width 17 height 17
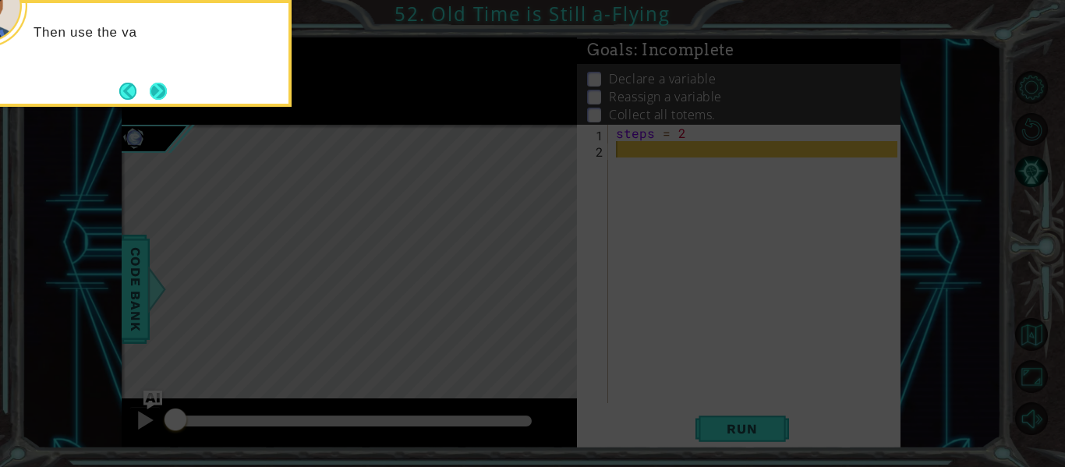
click at [150, 84] on button "Next" at bounding box center [158, 91] width 17 height 17
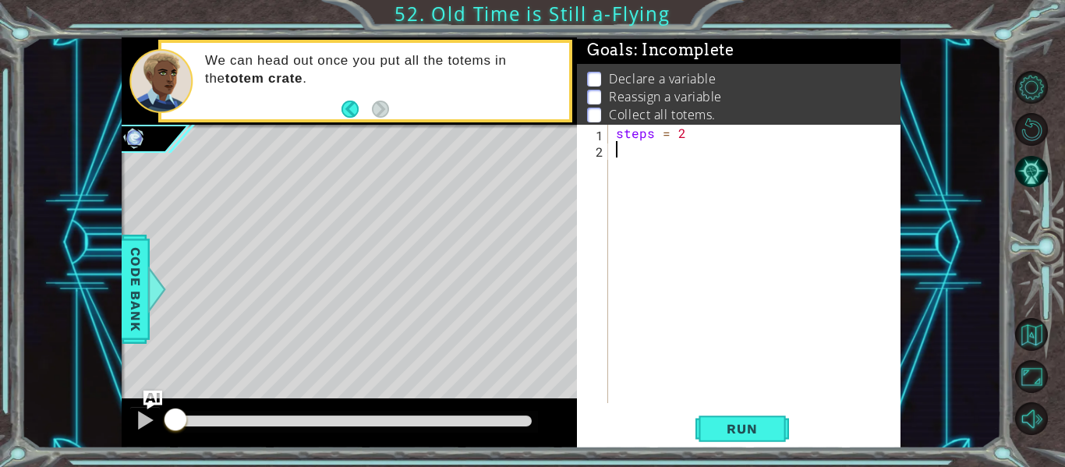
click at [382, 295] on div "Level Map" at bounding box center [482, 354] width 720 height 459
